Goal: Task Accomplishment & Management: Use online tool/utility

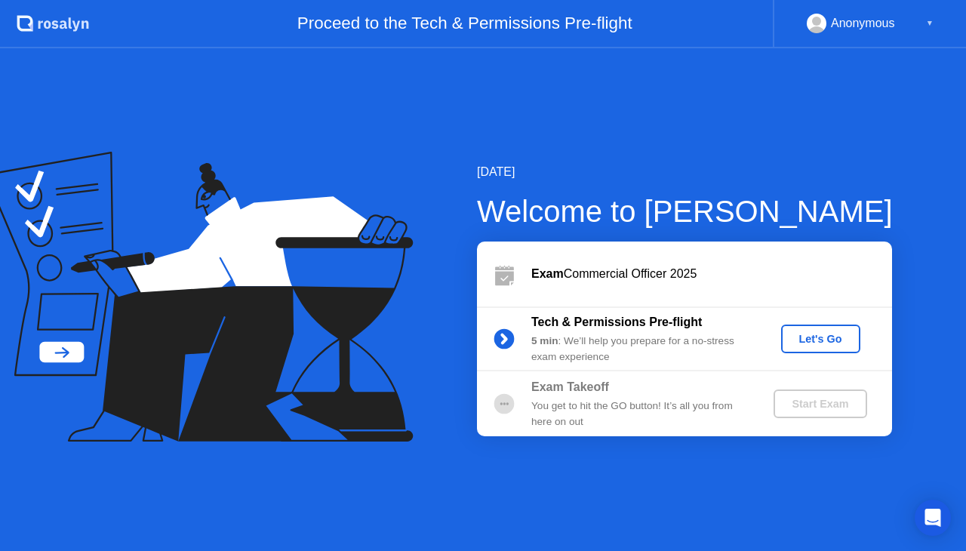
click at [822, 333] on div "Let's Go" at bounding box center [820, 339] width 67 height 12
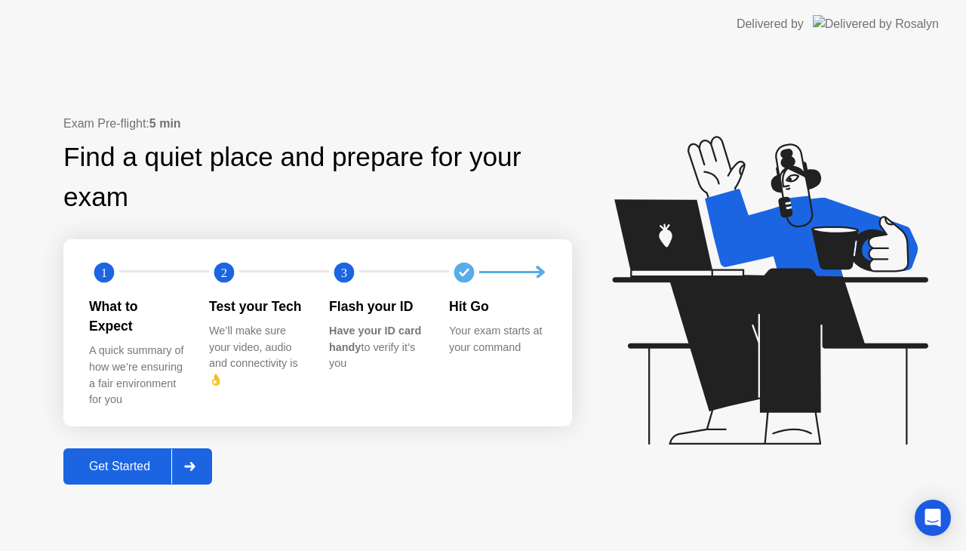
click at [130, 463] on div "Get Started" at bounding box center [119, 466] width 103 height 14
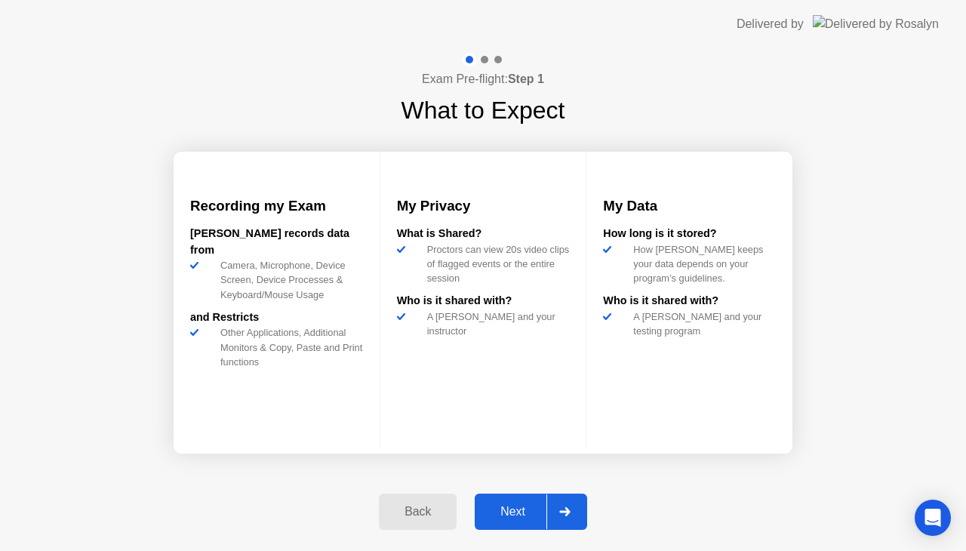
click at [527, 518] on div "Next" at bounding box center [512, 512] width 67 height 14
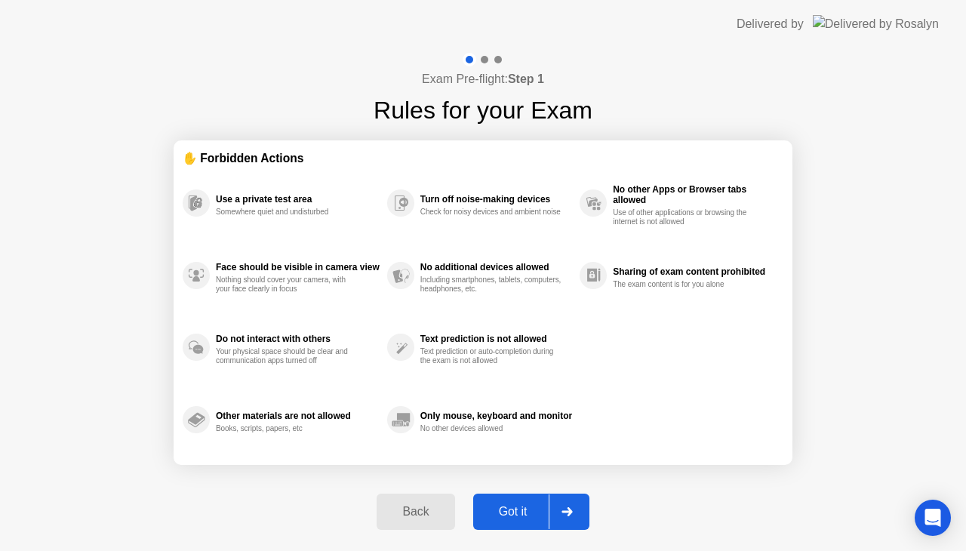
click at [528, 518] on div "Got it" at bounding box center [513, 512] width 71 height 14
select select "**********"
select select "*******"
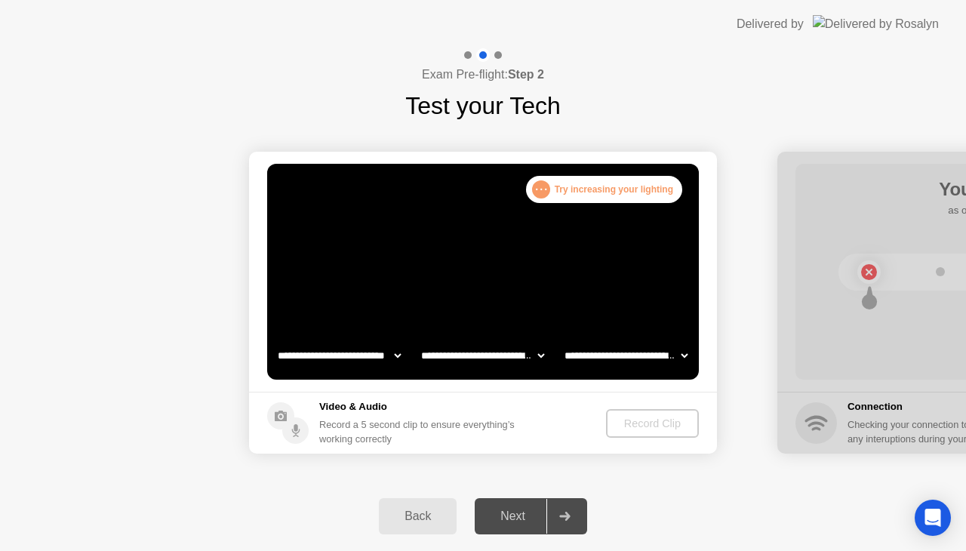
click at [504, 512] on div "Next" at bounding box center [512, 516] width 67 height 14
click at [465, 51] on div at bounding box center [483, 55] width 44 height 14
click at [500, 56] on div at bounding box center [498, 55] width 8 height 8
click at [527, 520] on div "Next" at bounding box center [512, 516] width 67 height 14
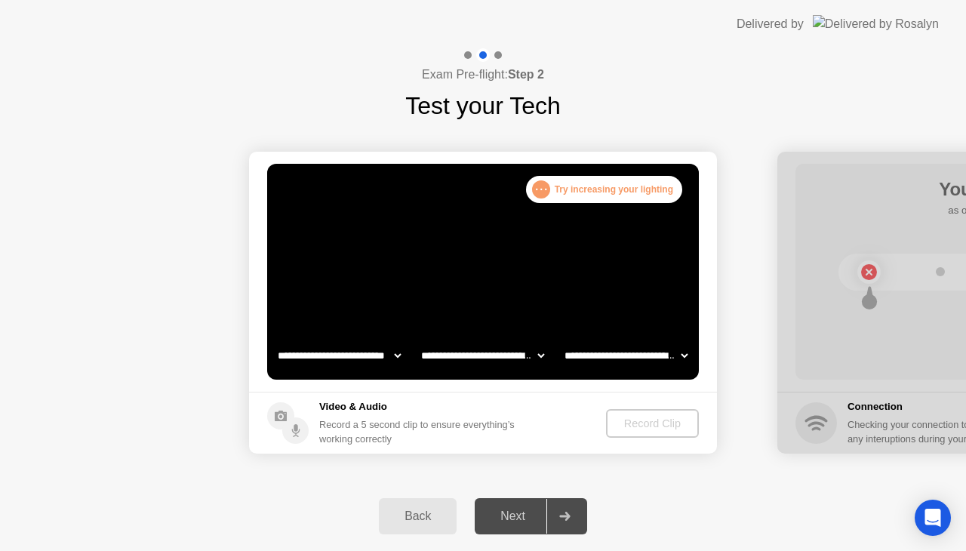
click at [527, 520] on div "Next" at bounding box center [512, 516] width 67 height 14
click at [296, 437] on circle at bounding box center [295, 430] width 26 height 26
drag, startPoint x: 323, startPoint y: 431, endPoint x: 336, endPoint y: 430, distance: 13.7
click at [324, 431] on div "Record a 5 second clip to ensure everything’s working correctly" at bounding box center [419, 431] width 201 height 29
click at [392, 417] on div "Record a 5 second clip to ensure everything’s working correctly" at bounding box center [419, 431] width 201 height 29
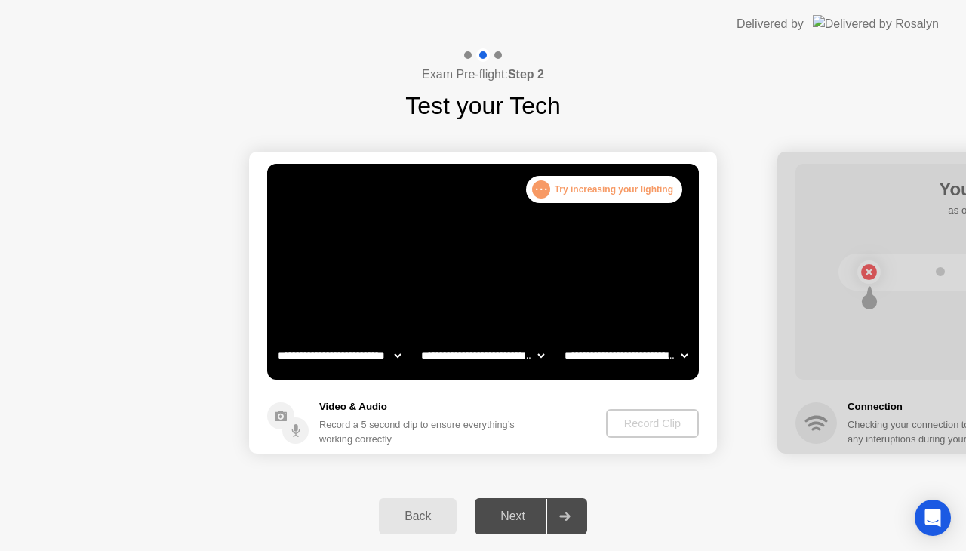
click at [397, 354] on select "**********" at bounding box center [339, 355] width 129 height 30
click at [275, 340] on select "**********" at bounding box center [339, 355] width 129 height 30
click at [536, 350] on select "**********" at bounding box center [482, 355] width 129 height 30
click at [546, 303] on video at bounding box center [482, 272] width 431 height 216
click at [658, 419] on div "Record Clip" at bounding box center [652, 423] width 81 height 12
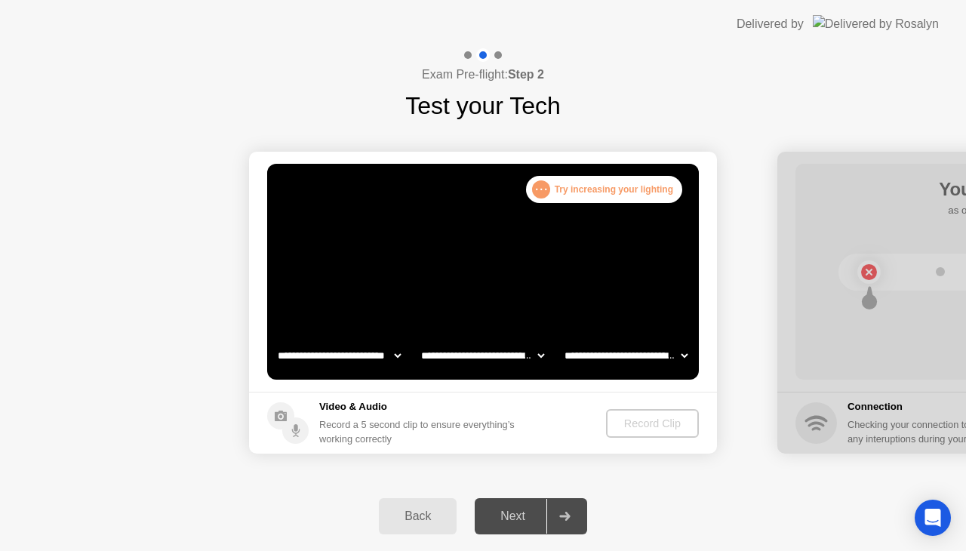
click at [658, 419] on div "Record Clip" at bounding box center [652, 423] width 81 height 12
click at [442, 516] on div "Back" at bounding box center [417, 516] width 69 height 14
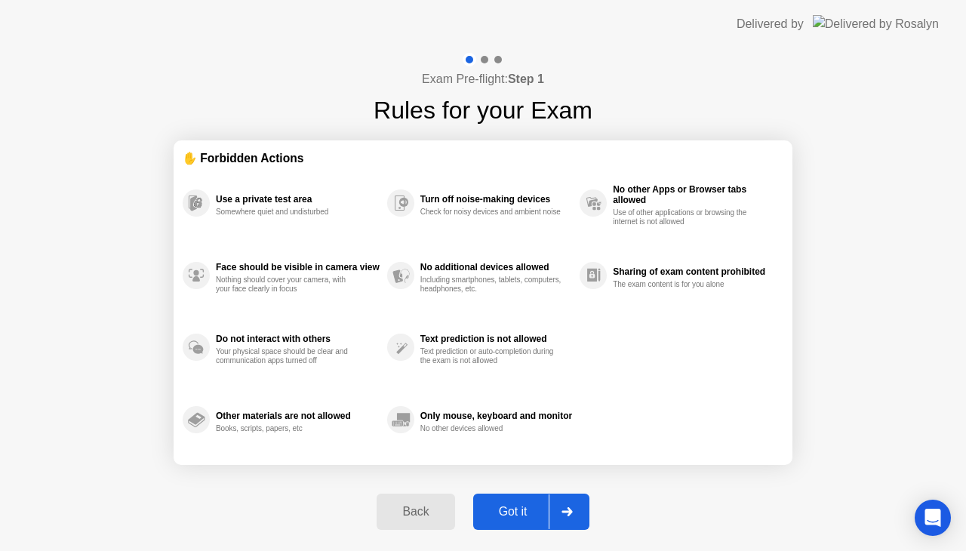
click at [560, 516] on div at bounding box center [566, 511] width 36 height 35
select select "**********"
select select "*******"
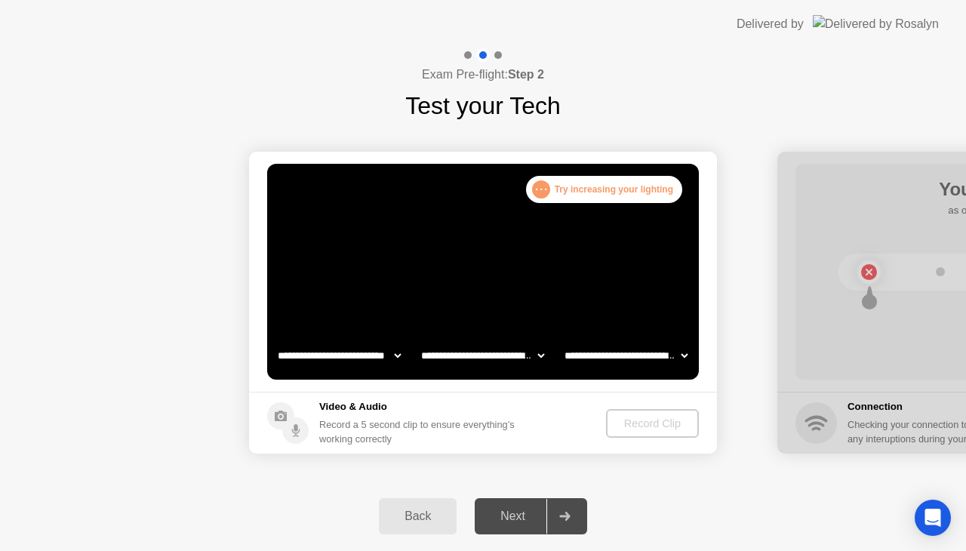
click at [518, 522] on div "Next" at bounding box center [512, 516] width 67 height 14
click at [528, 511] on div "Next" at bounding box center [512, 516] width 67 height 14
click at [557, 510] on div at bounding box center [564, 516] width 36 height 35
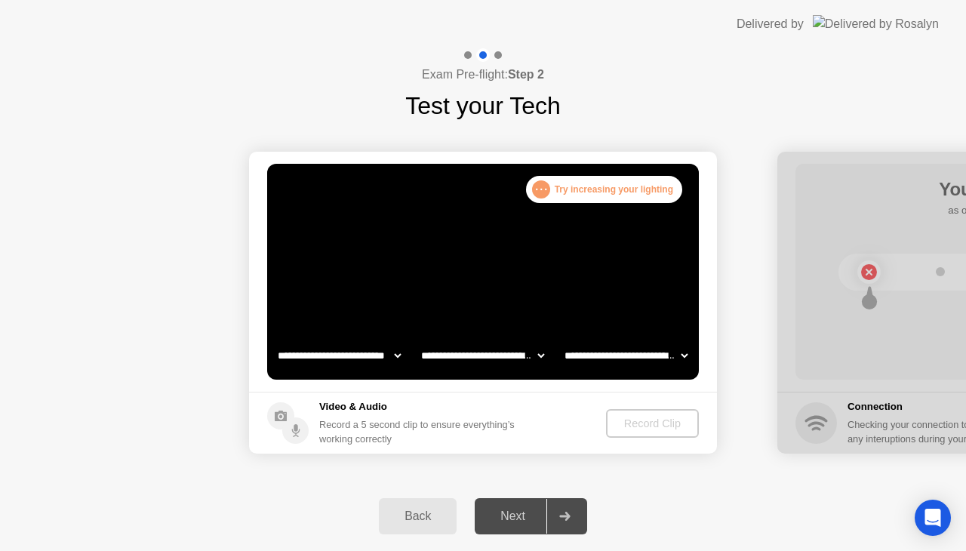
click at [557, 510] on div at bounding box center [564, 516] width 36 height 35
click at [506, 517] on div "Next" at bounding box center [512, 516] width 67 height 14
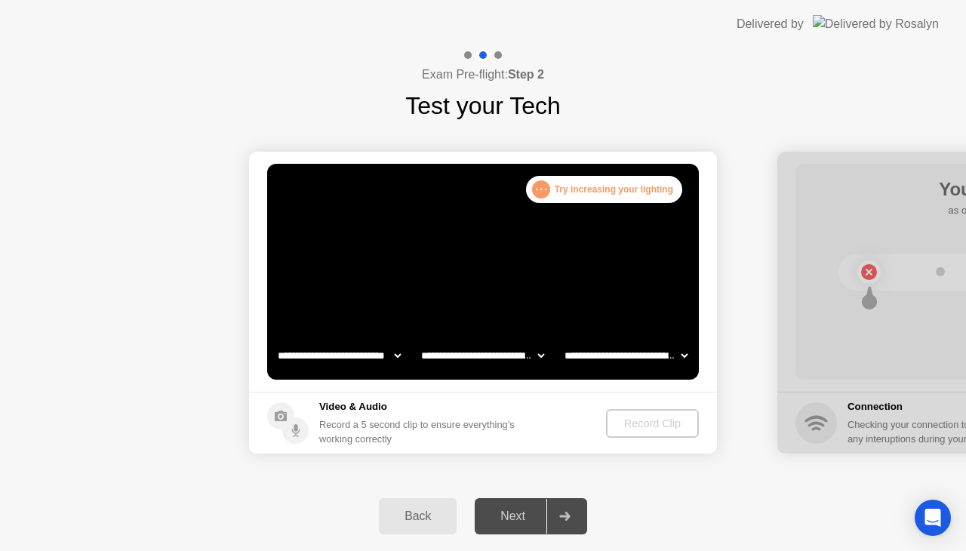
click at [499, 518] on div "Next" at bounding box center [512, 516] width 67 height 14
click at [543, 519] on div "Next" at bounding box center [512, 516] width 67 height 14
click at [545, 519] on div "Next" at bounding box center [512, 516] width 67 height 14
click at [519, 511] on div "Next" at bounding box center [512, 516] width 67 height 14
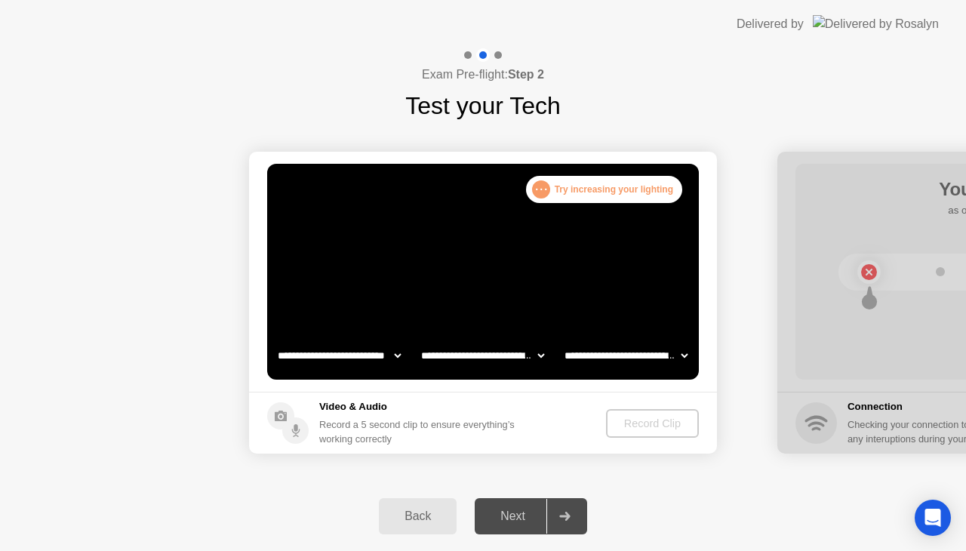
click at [519, 511] on div "Next" at bounding box center [512, 516] width 67 height 14
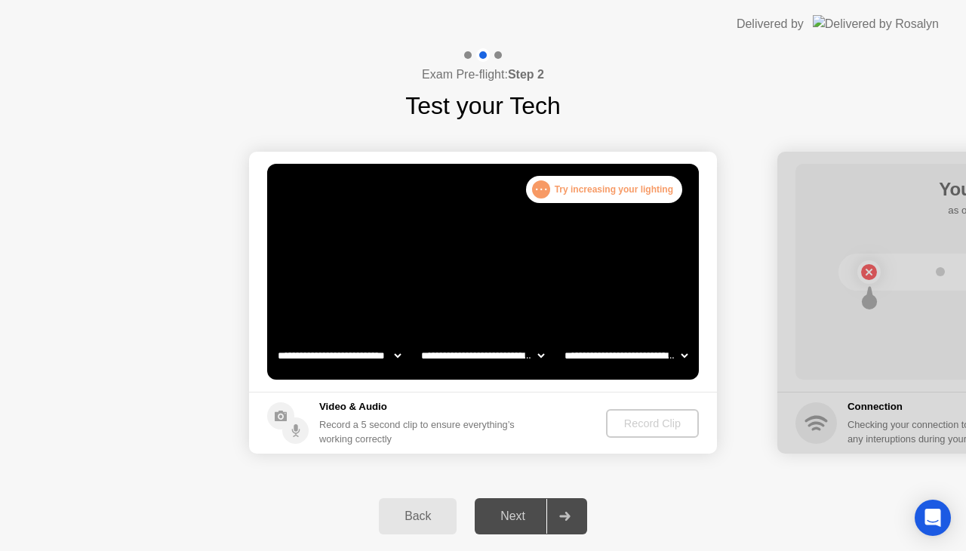
click at [519, 511] on div "Next" at bounding box center [512, 516] width 67 height 14
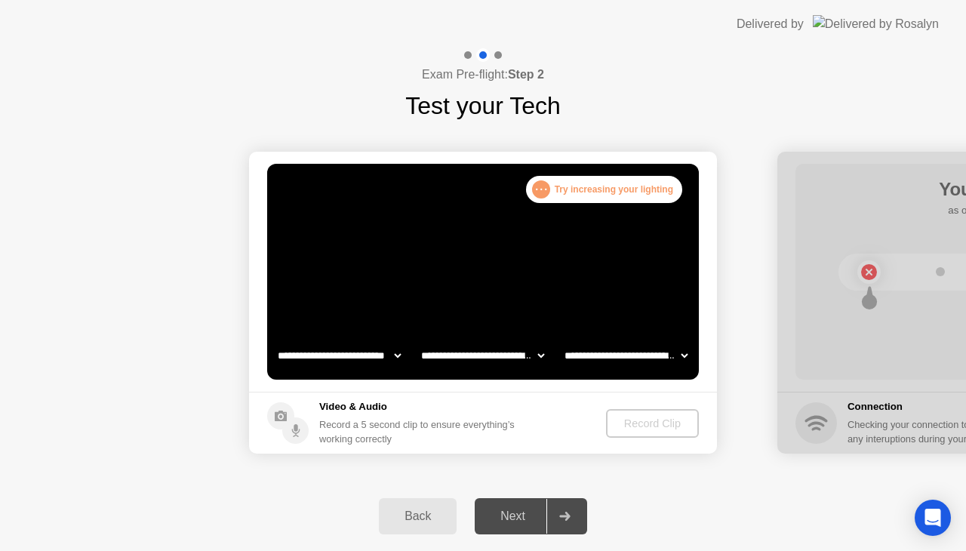
click at [266, 95] on div "Exam Pre-flight: Step 2 Test your Tech" at bounding box center [483, 85] width 966 height 75
click at [520, 521] on div "Next" at bounding box center [512, 516] width 67 height 14
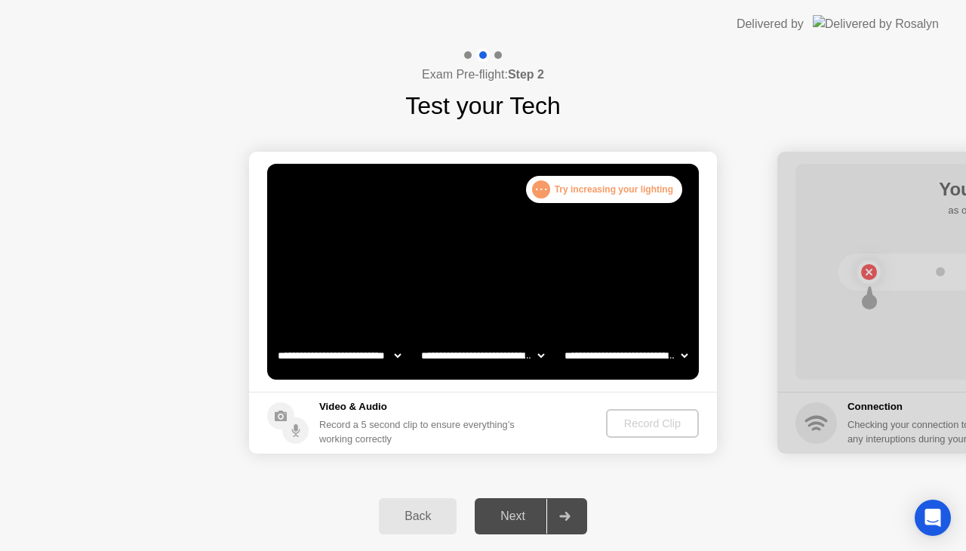
click at [520, 521] on div "Next" at bounding box center [512, 516] width 67 height 14
click at [523, 517] on div "Next" at bounding box center [512, 516] width 67 height 14
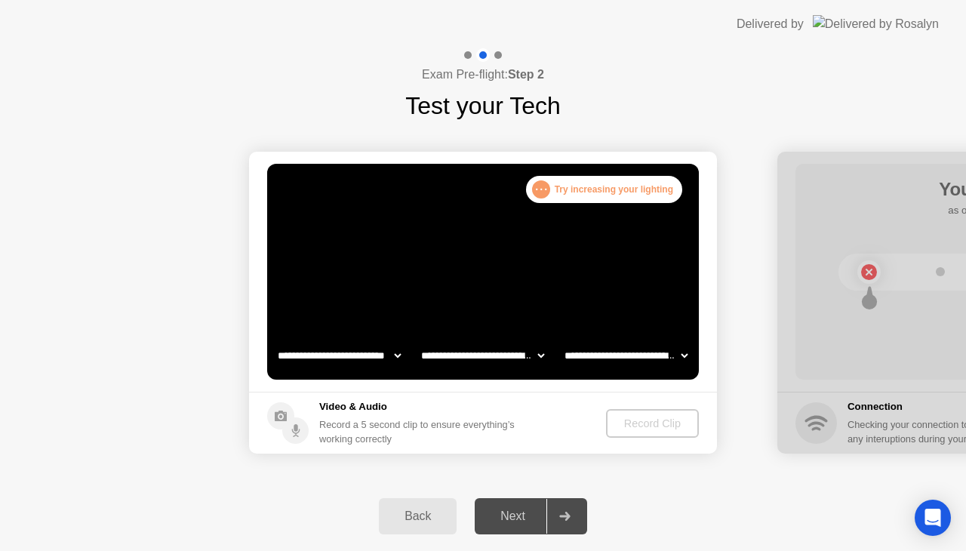
click at [524, 514] on div "Next" at bounding box center [512, 516] width 67 height 14
click at [567, 510] on div at bounding box center [564, 516] width 36 height 35
click at [505, 521] on div "Next" at bounding box center [512, 516] width 67 height 14
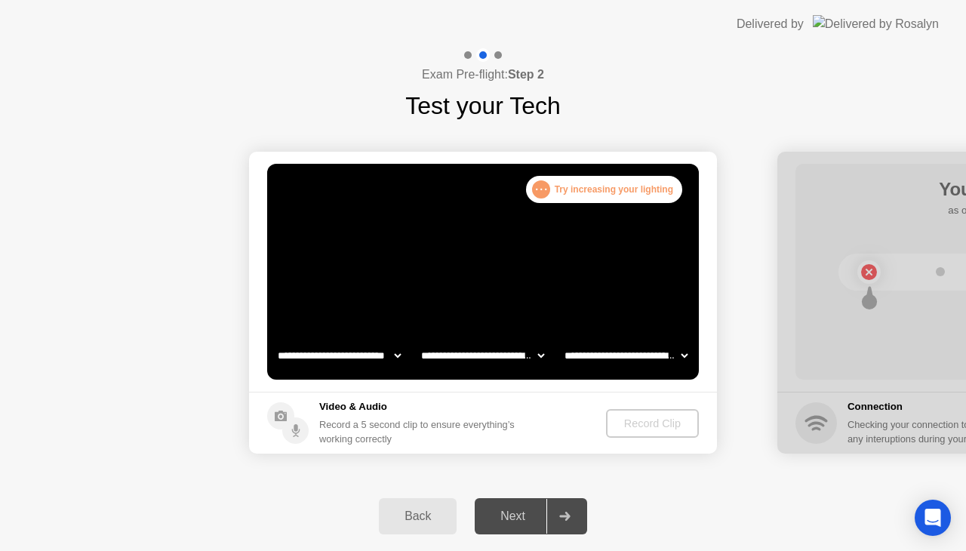
click at [505, 521] on div "Next" at bounding box center [512, 516] width 67 height 14
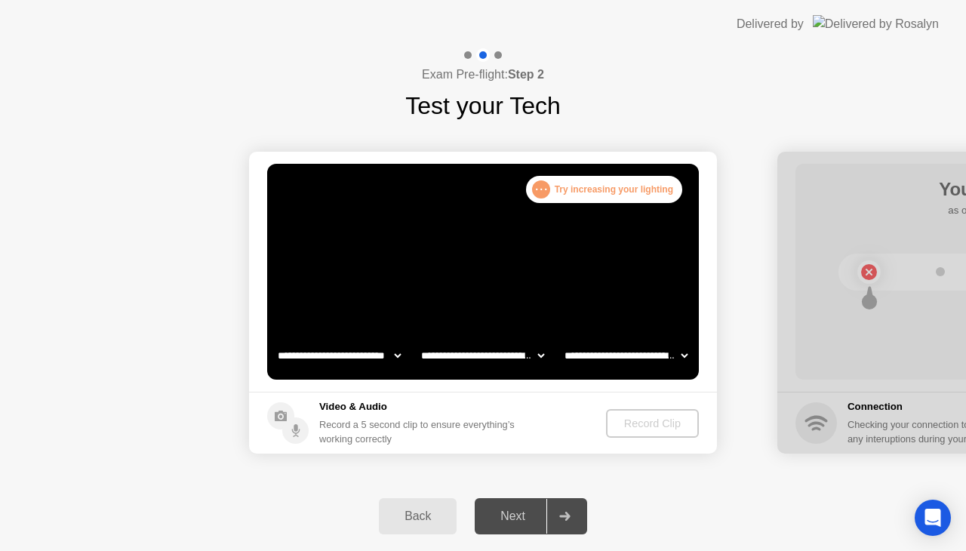
click at [505, 521] on div "Next" at bounding box center [512, 516] width 67 height 14
click at [506, 523] on div "Next" at bounding box center [512, 516] width 67 height 14
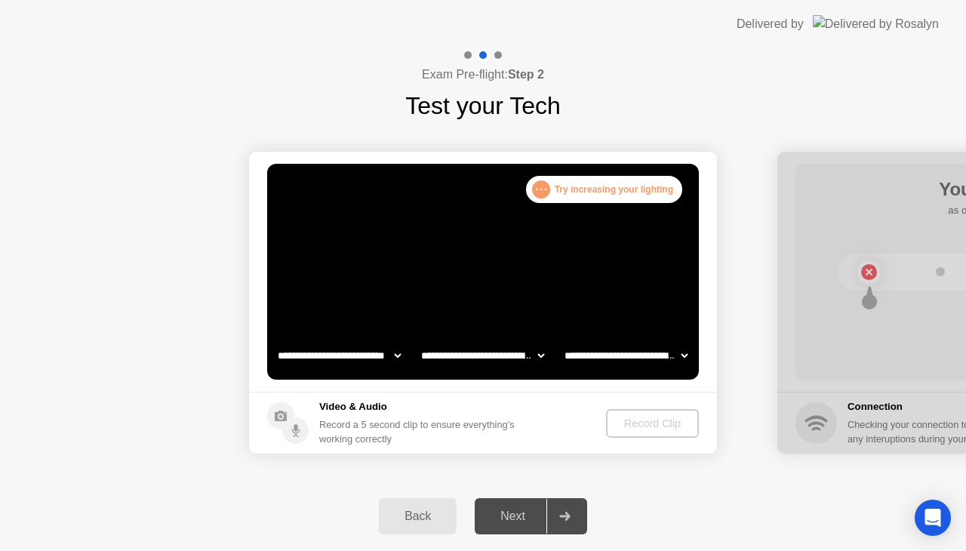
click at [506, 522] on div "Next" at bounding box center [512, 516] width 67 height 14
click at [505, 521] on div "Next" at bounding box center [512, 516] width 67 height 14
click at [516, 510] on div "Next" at bounding box center [512, 516] width 67 height 14
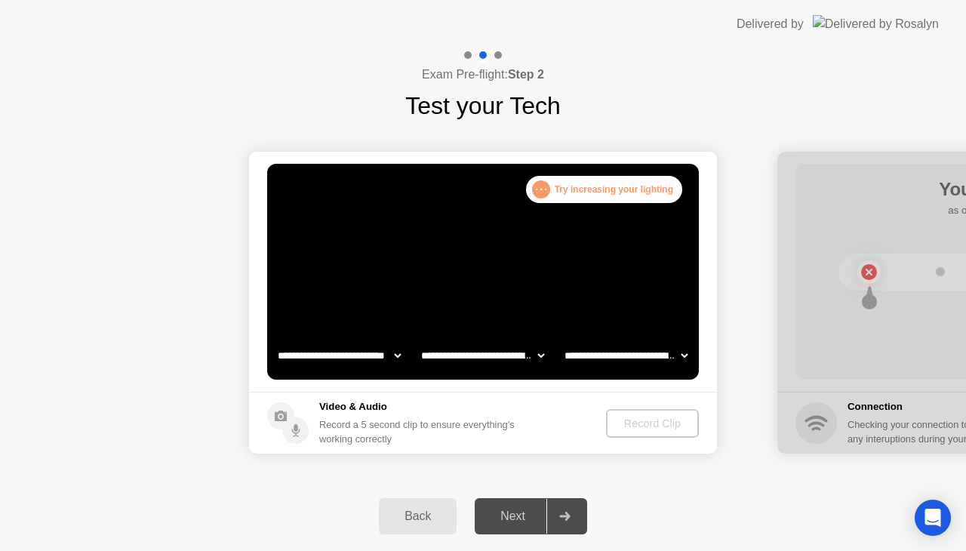
click at [415, 524] on button "Back" at bounding box center [418, 516] width 78 height 36
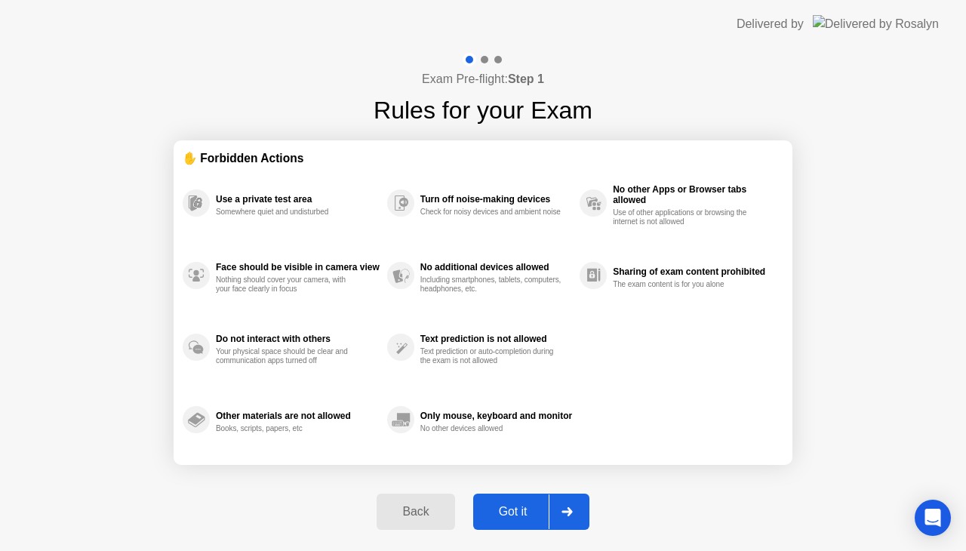
click at [524, 509] on div "Got it" at bounding box center [513, 512] width 71 height 14
select select "**********"
select select "*******"
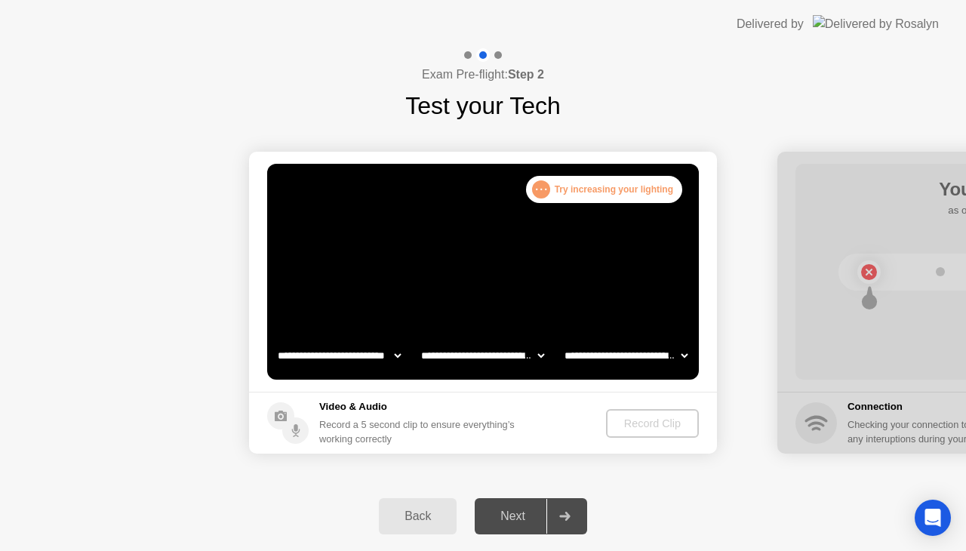
click at [524, 509] on div "Next" at bounding box center [512, 516] width 67 height 14
click at [518, 516] on div "Next" at bounding box center [512, 516] width 67 height 14
click at [368, 410] on h5 "Video & Audio" at bounding box center [419, 406] width 201 height 15
click at [658, 417] on div "Record Clip" at bounding box center [652, 423] width 81 height 12
click at [512, 517] on div "Next" at bounding box center [512, 516] width 67 height 14
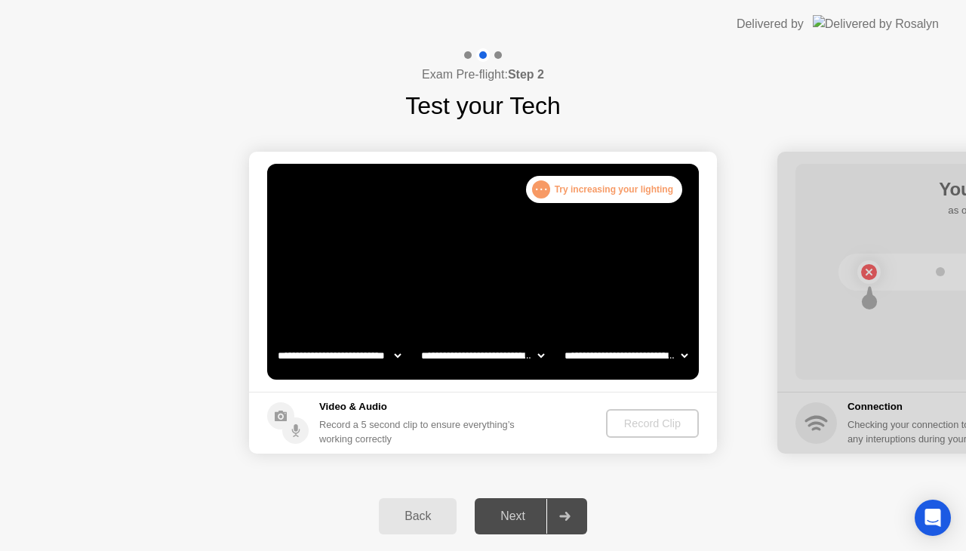
click at [512, 517] on div "Next" at bounding box center [512, 516] width 67 height 14
click at [511, 517] on div "Next" at bounding box center [512, 516] width 67 height 14
click at [511, 516] on div "Next" at bounding box center [512, 516] width 67 height 14
click at [498, 523] on div "Next" at bounding box center [512, 516] width 67 height 14
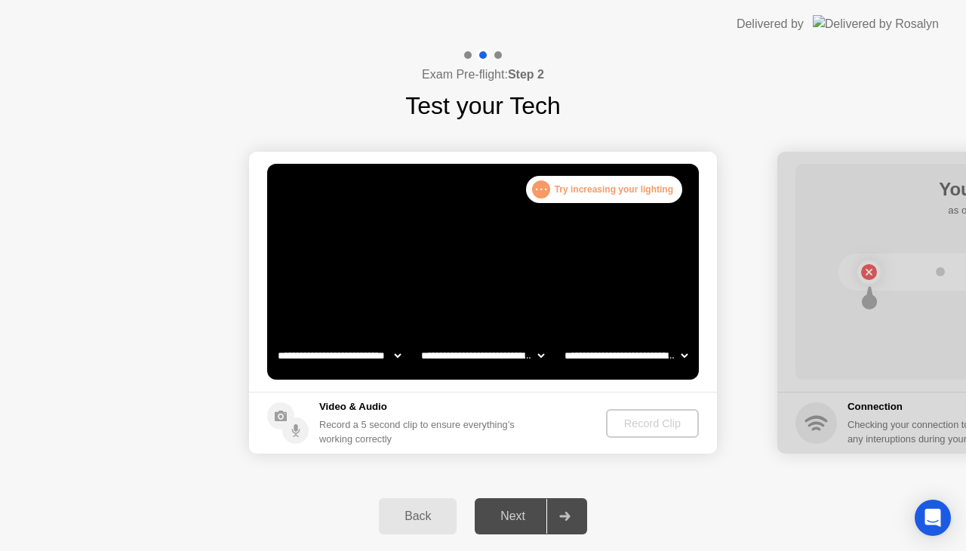
click at [505, 518] on div "Next" at bounding box center [512, 516] width 67 height 14
drag, startPoint x: 513, startPoint y: 517, endPoint x: 527, endPoint y: 517, distance: 13.6
click at [522, 518] on div "Next" at bounding box center [512, 516] width 67 height 14
drag, startPoint x: 534, startPoint y: 517, endPoint x: 578, endPoint y: 517, distance: 43.8
drag, startPoint x: 564, startPoint y: 517, endPoint x: 552, endPoint y: 515, distance: 12.3
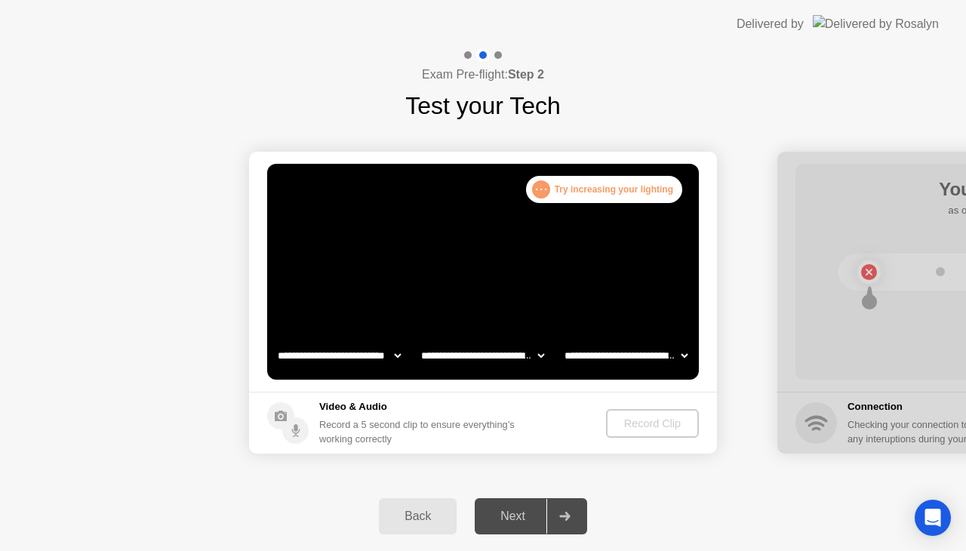
click at [563, 517] on icon at bounding box center [564, 515] width 11 height 9
click at [495, 510] on div "Next" at bounding box center [512, 516] width 67 height 14
click at [550, 196] on div ". . . Try increasing your lighting" at bounding box center [604, 189] width 156 height 27
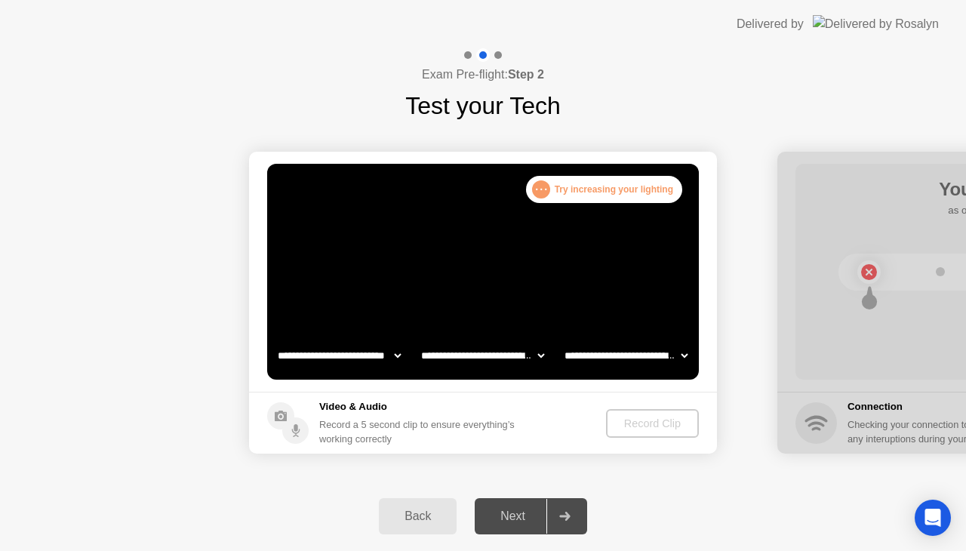
click at [554, 188] on div ". . . Try increasing your lighting" at bounding box center [604, 189] width 156 height 27
click at [558, 183] on div ". . . Try increasing your lighting" at bounding box center [604, 189] width 156 height 27
click at [560, 187] on div ". . . Try increasing your lighting" at bounding box center [604, 189] width 156 height 27
